Goal: Task Accomplishment & Management: Manage account settings

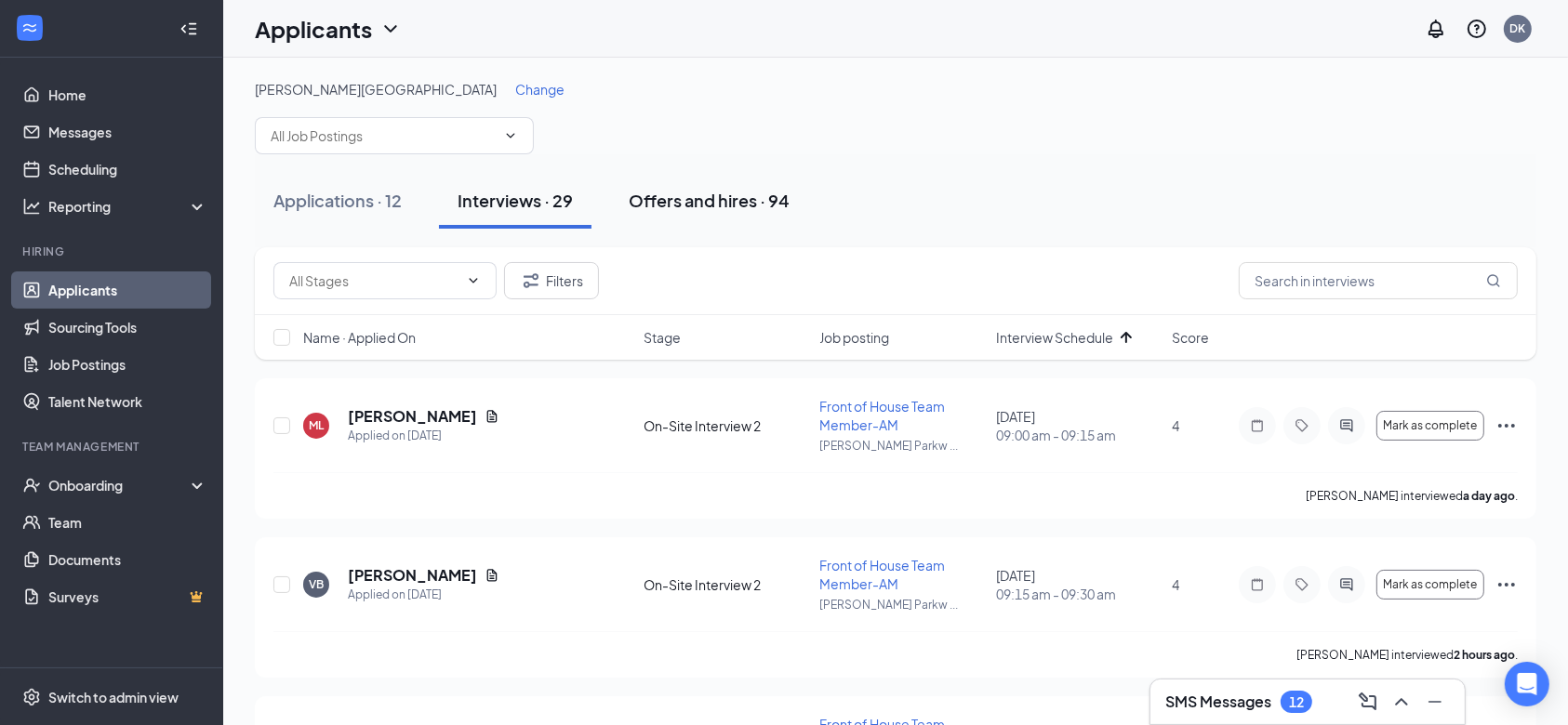
click at [707, 201] on div "Offers and hires · 94" at bounding box center [709, 200] width 161 height 23
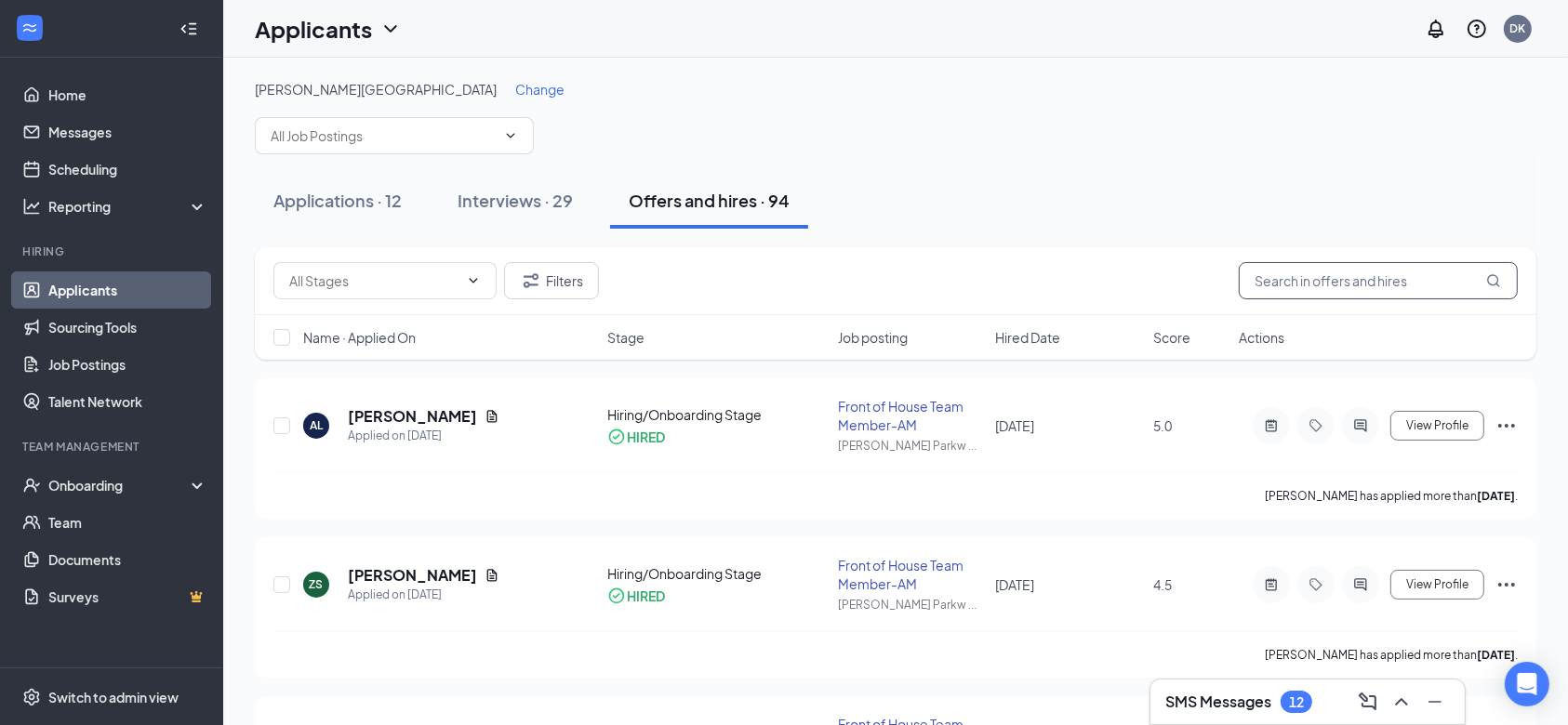
click at [1418, 272] on input "text" at bounding box center [1377, 281] width 279 height 37
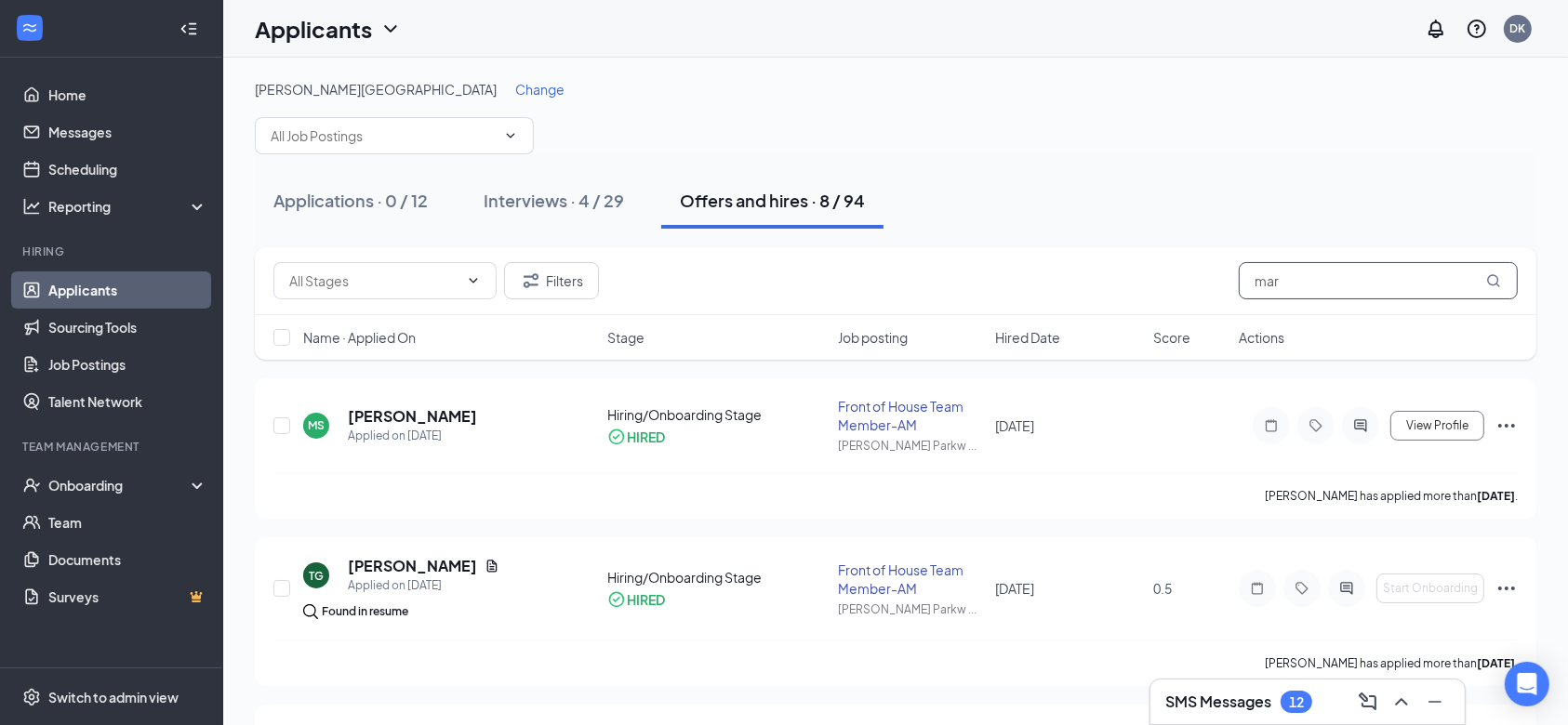
click at [1297, 288] on input "mar" at bounding box center [1377, 281] width 279 height 37
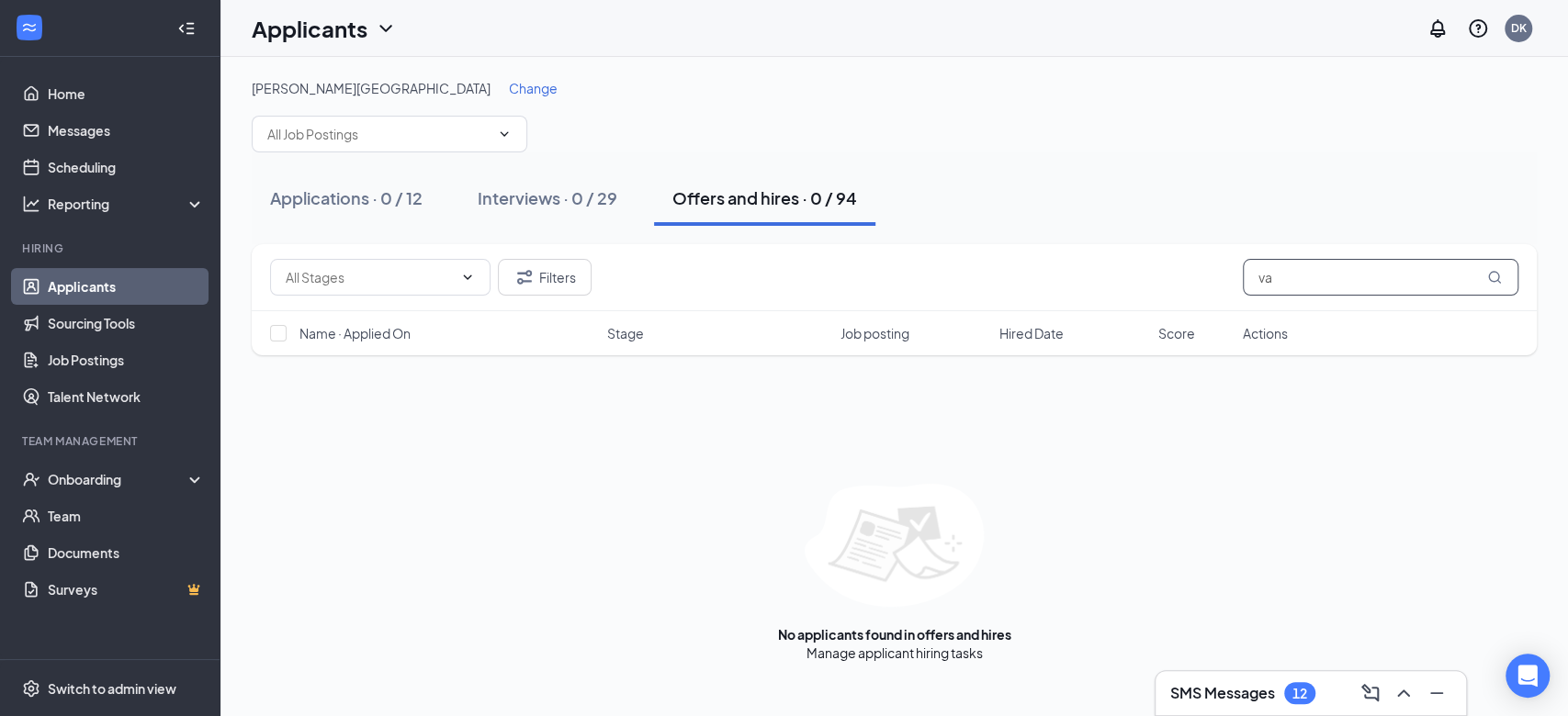
type input "v"
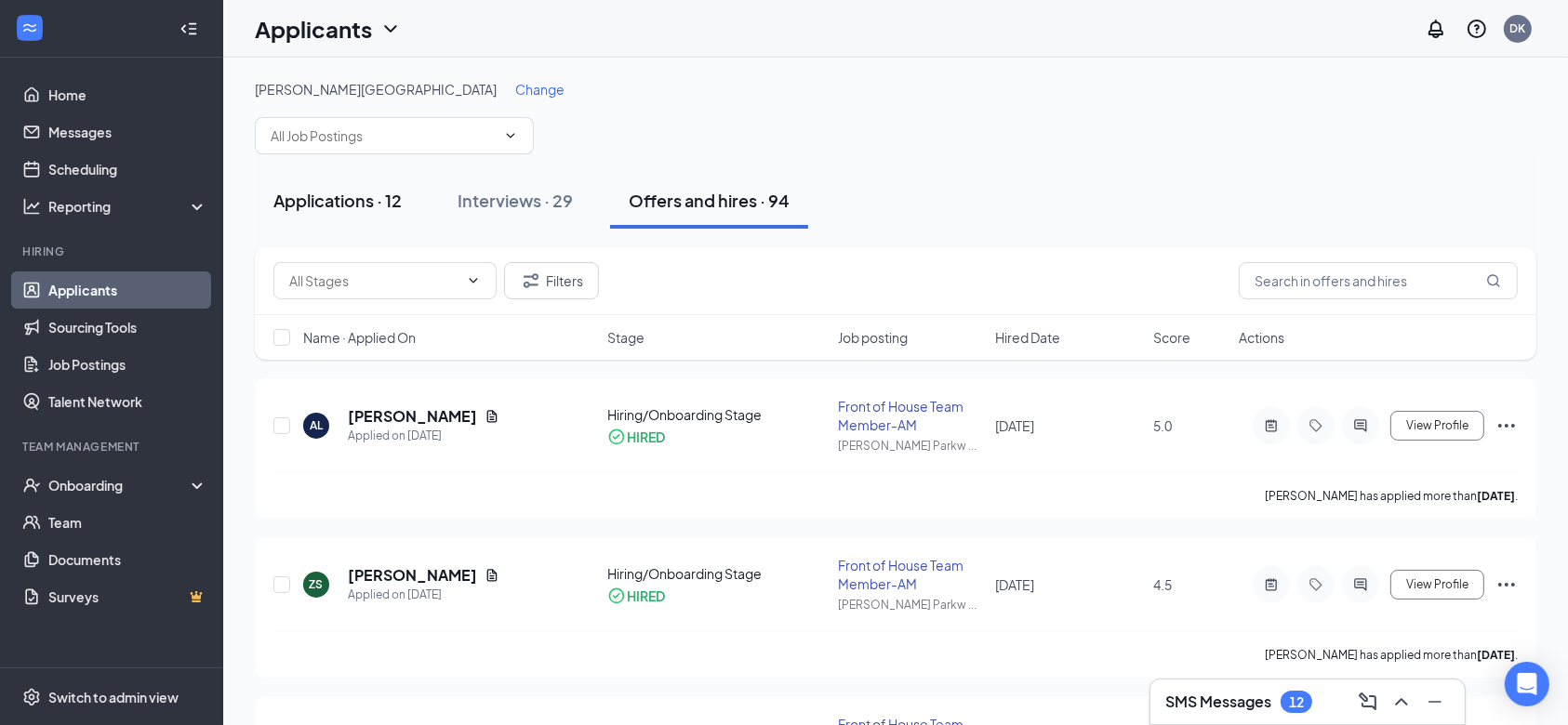
click at [302, 204] on div "Applications · 12" at bounding box center [337, 200] width 128 height 23
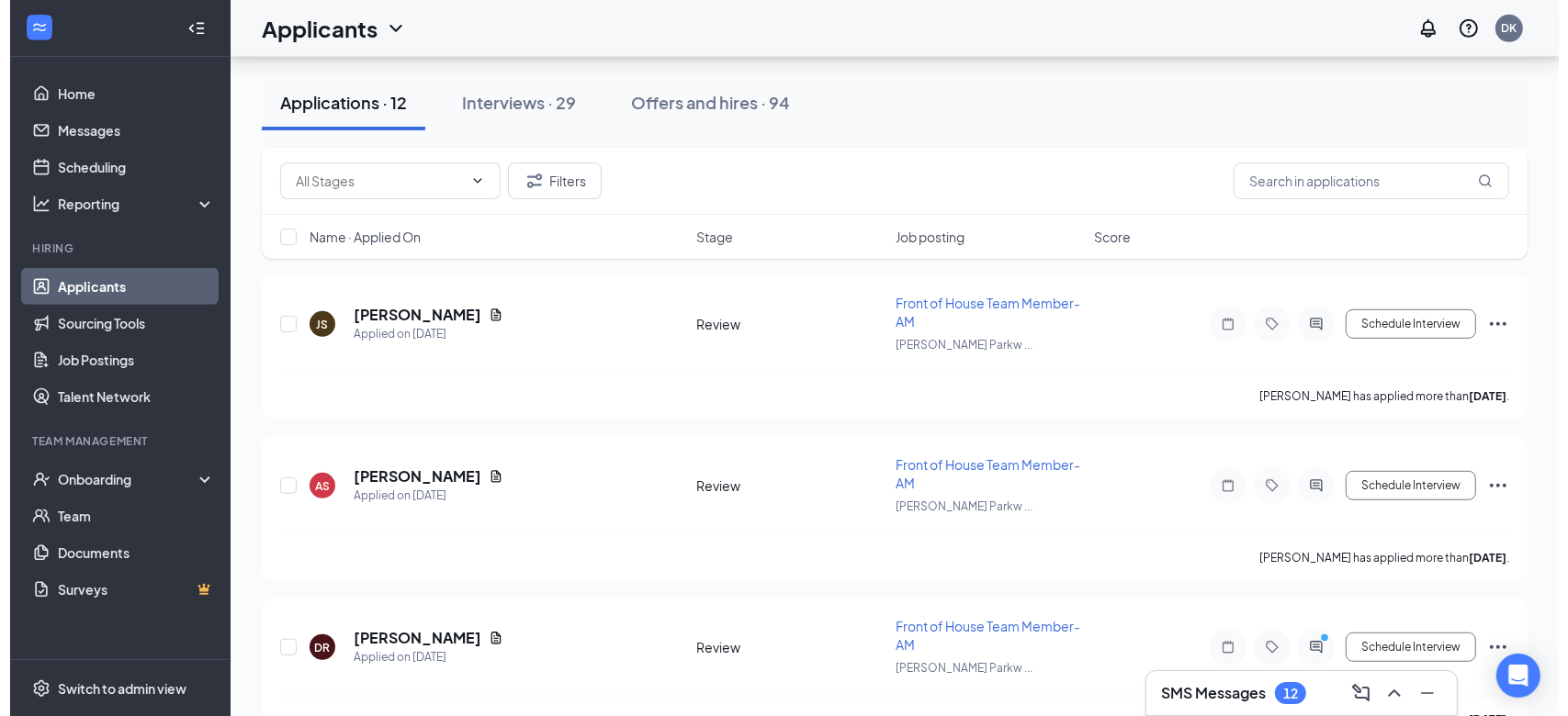
scroll to position [934, 0]
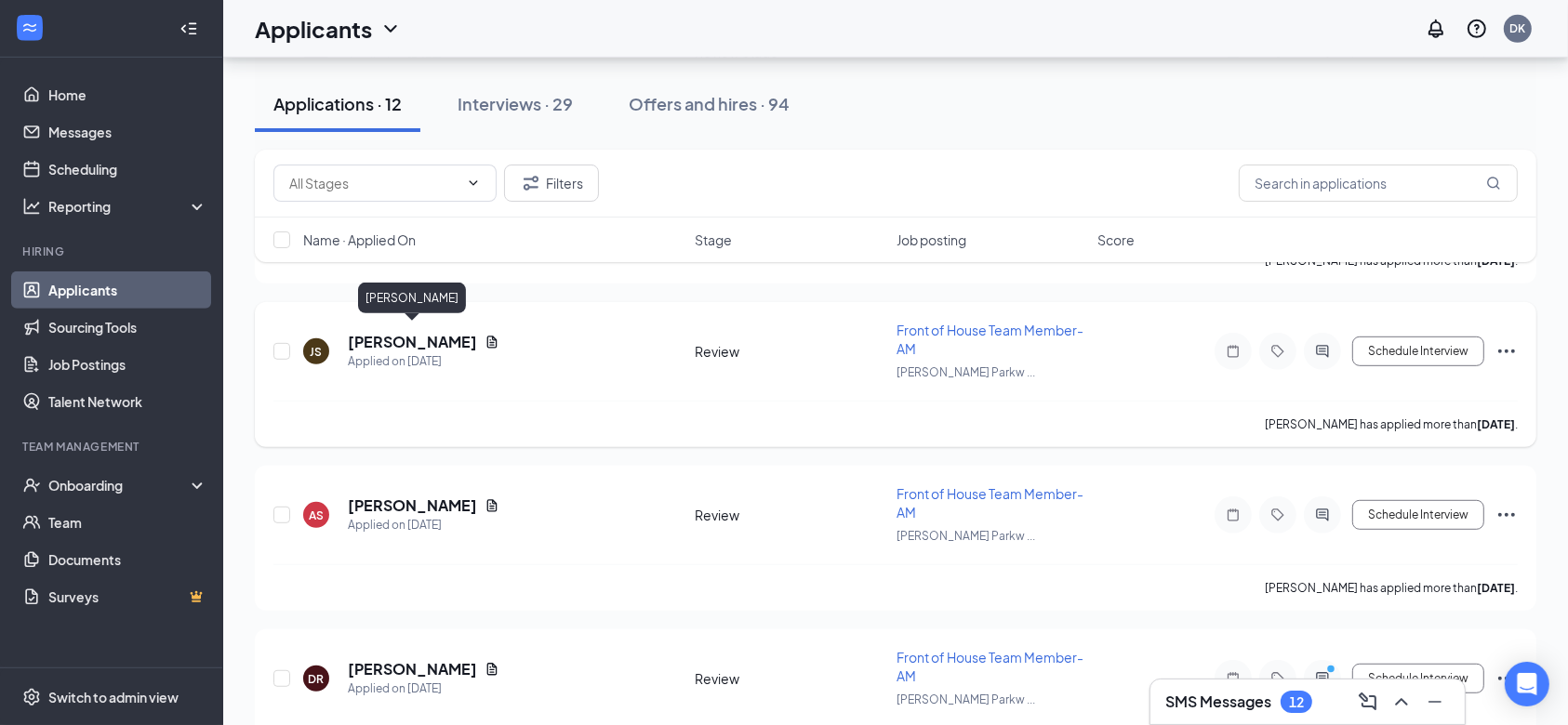
click at [409, 334] on h5 "[PERSON_NAME]" at bounding box center [412, 342] width 129 height 20
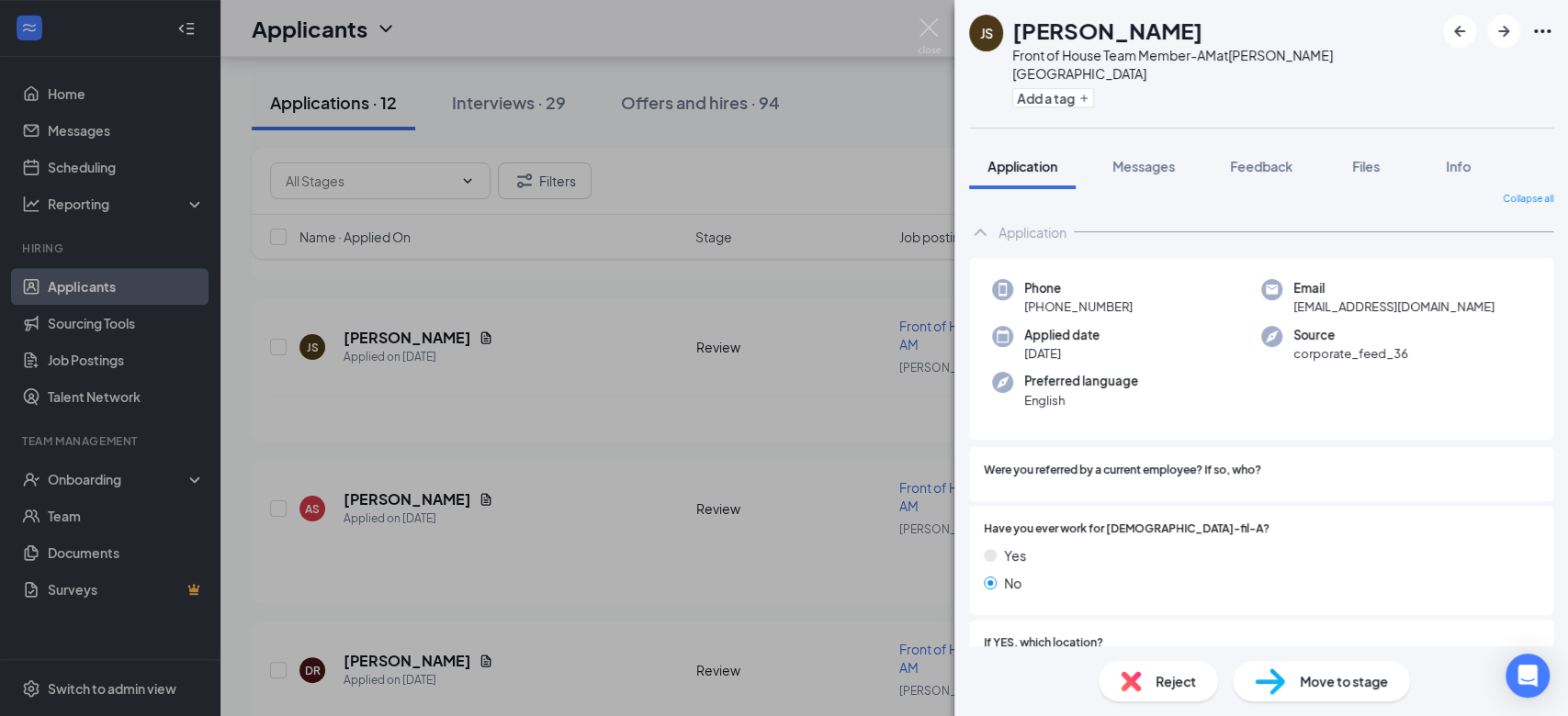
scroll to position [11, 0]
click at [611, 423] on div "JS [PERSON_NAME] Front of House Team Member-AM at [PERSON_NAME][GEOGRAPHIC_DATA…" at bounding box center [784, 358] width 1568 height 716
